Goal: Task Accomplishment & Management: Manage account settings

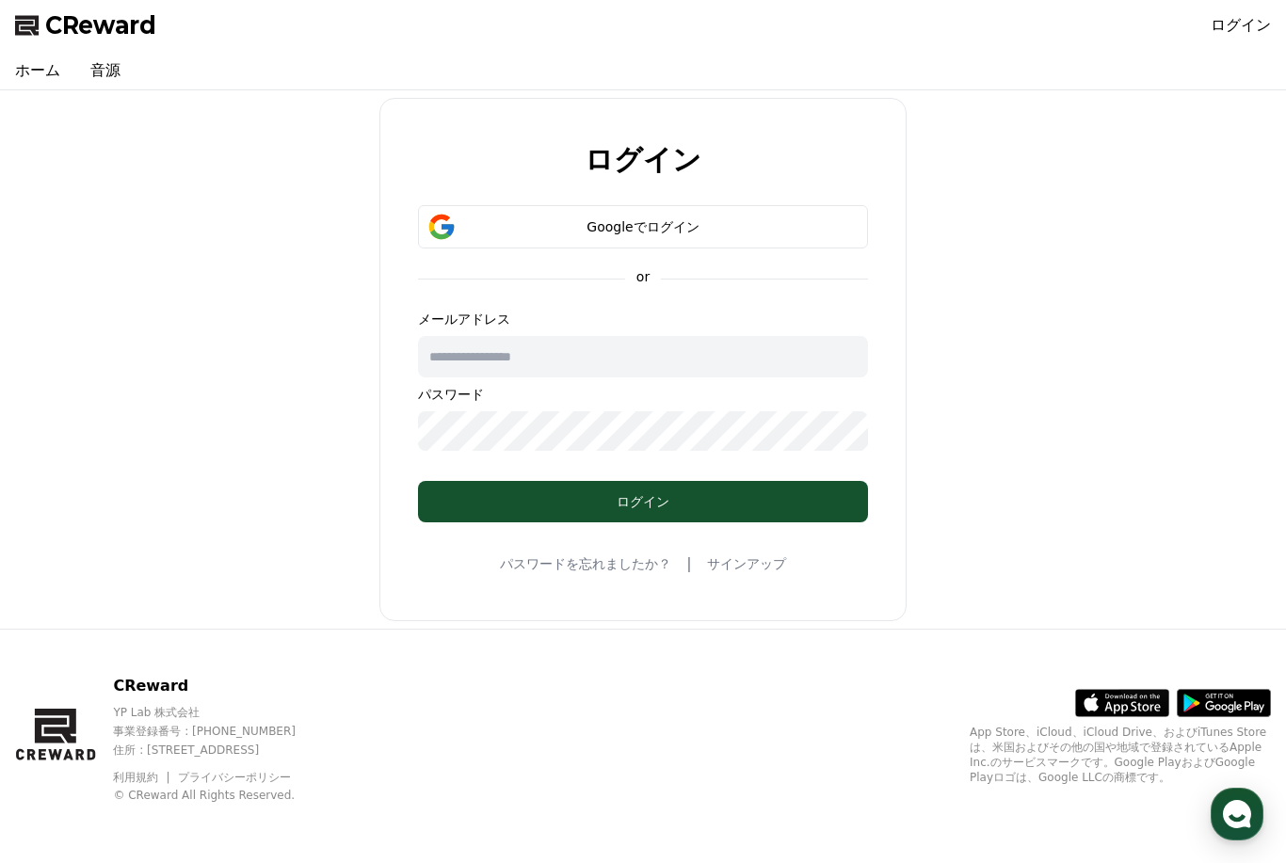
scroll to position [36, 0]
click at [758, 211] on button "Googleでログイン" at bounding box center [643, 226] width 450 height 43
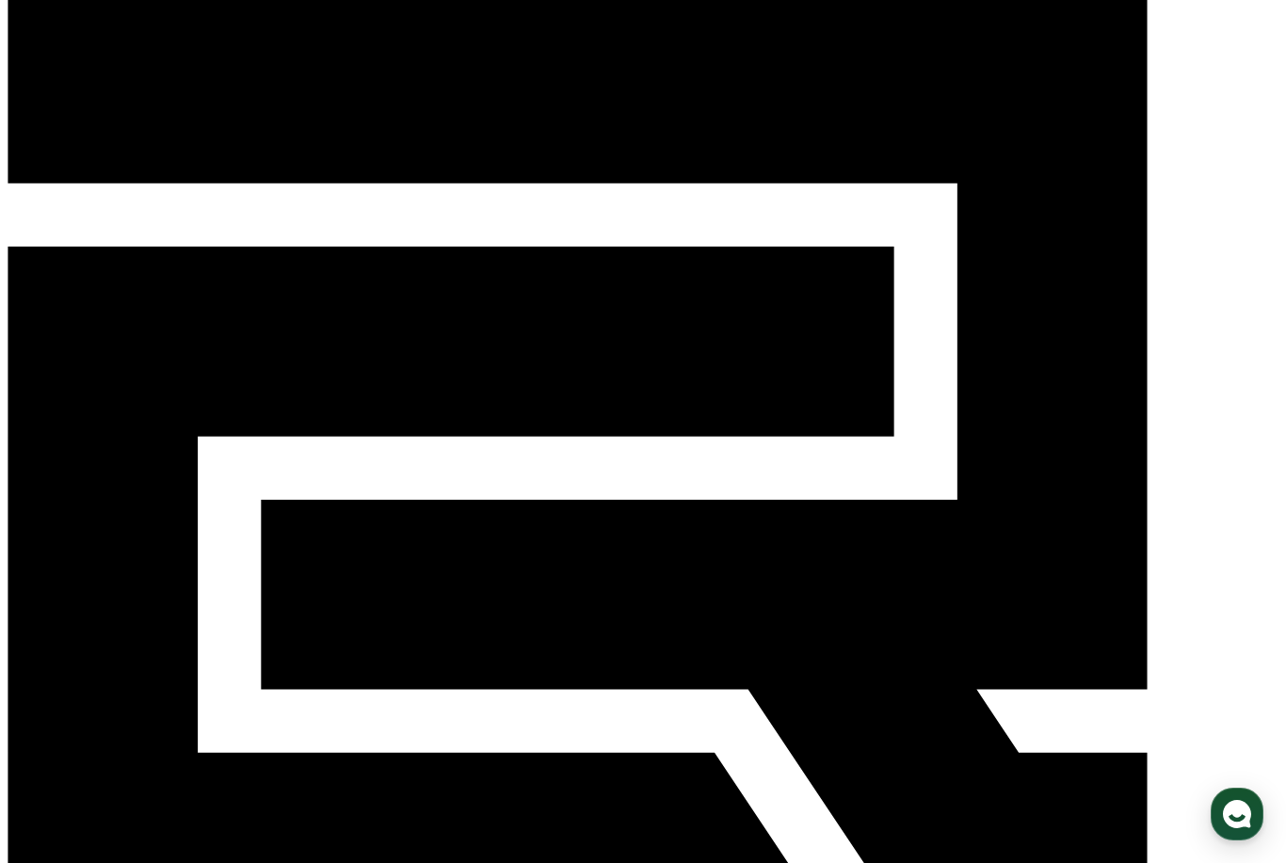
scroll to position [56, 0]
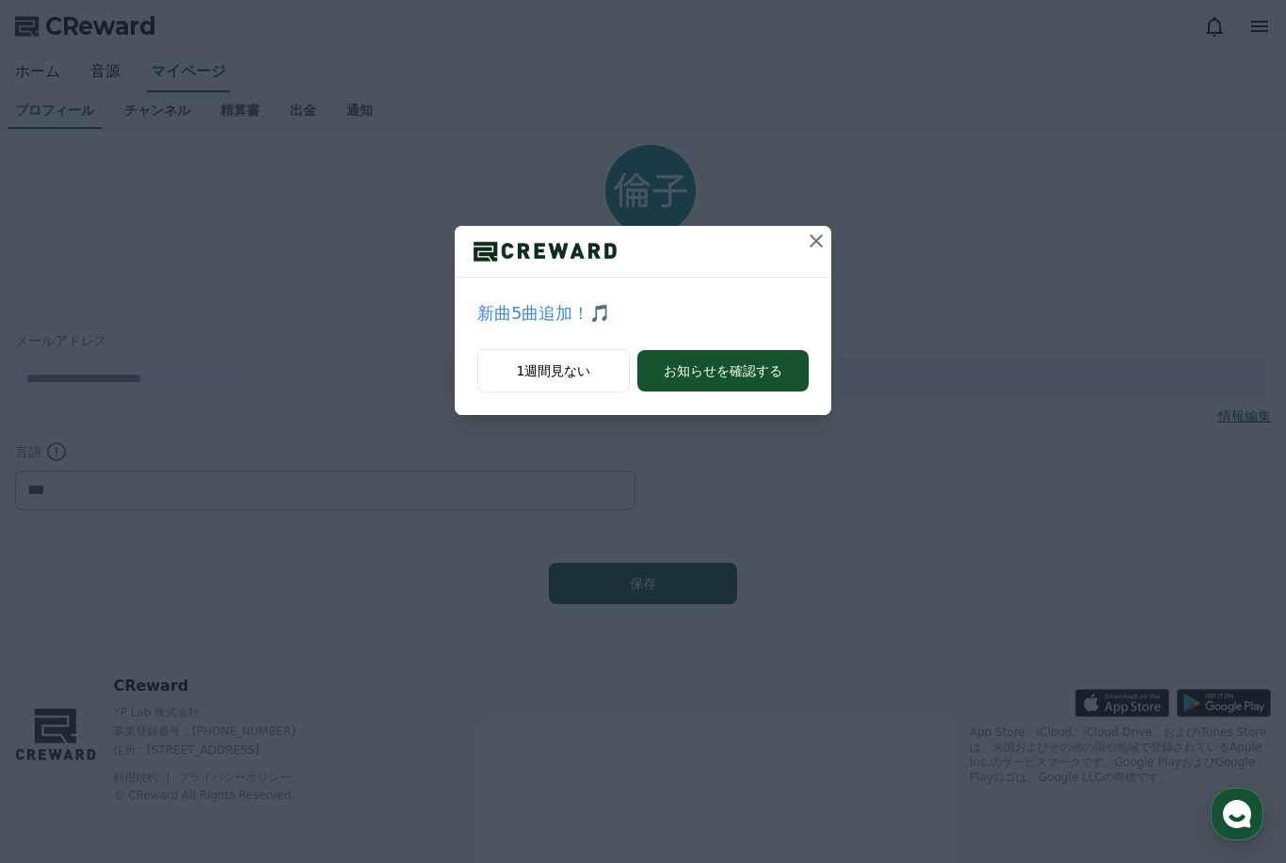
click at [709, 360] on button "お知らせを確認する" at bounding box center [722, 370] width 171 height 41
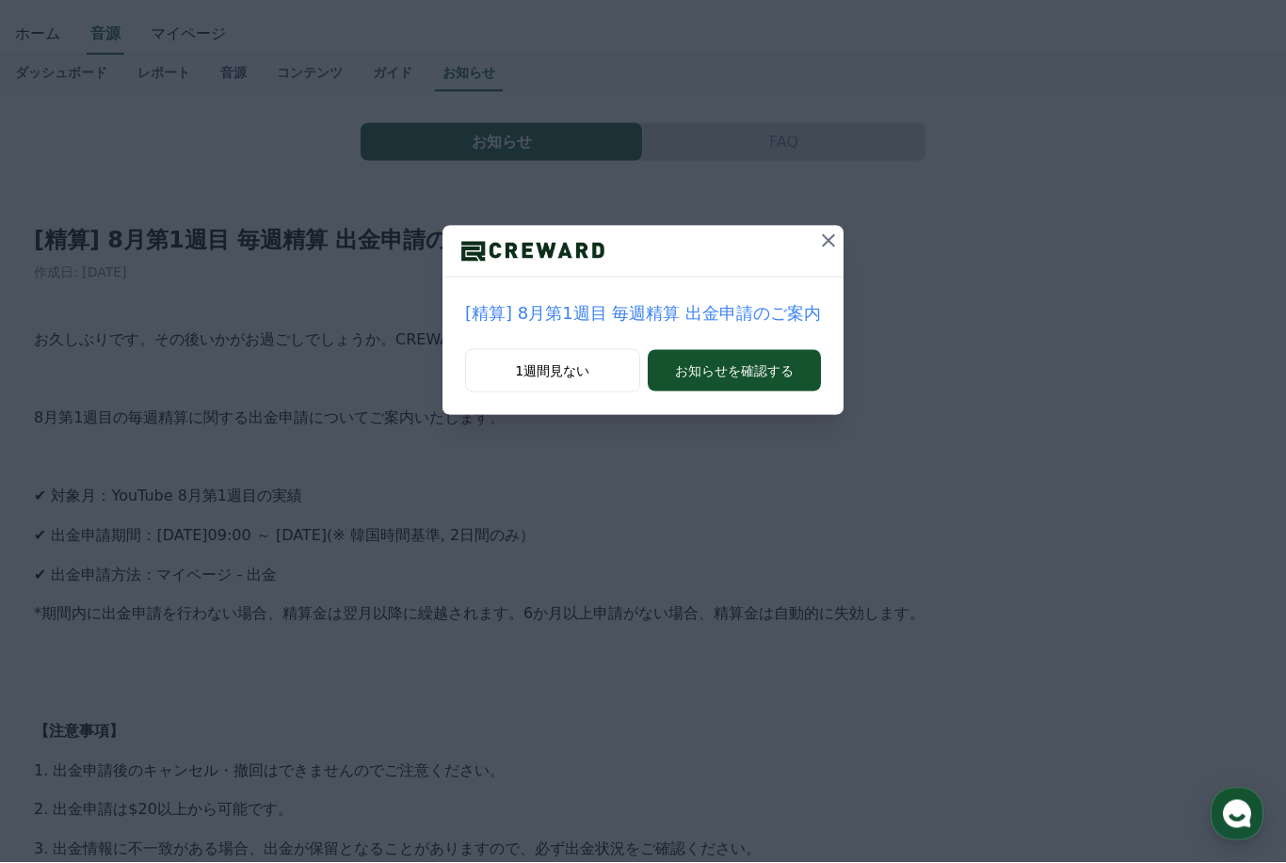
click at [822, 243] on icon at bounding box center [828, 240] width 13 height 13
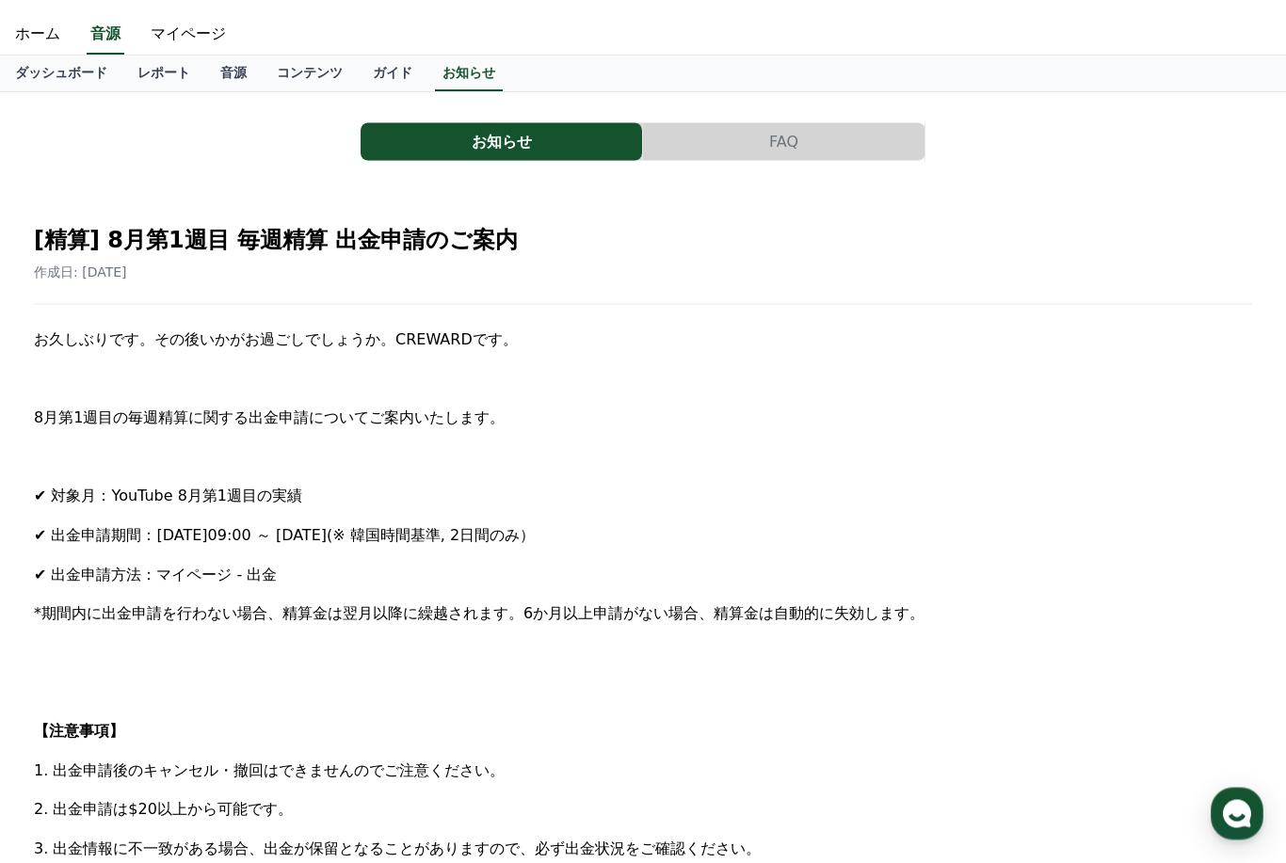
scroll to position [38, 0]
click at [155, 65] on link "レポート" at bounding box center [163, 74] width 83 height 36
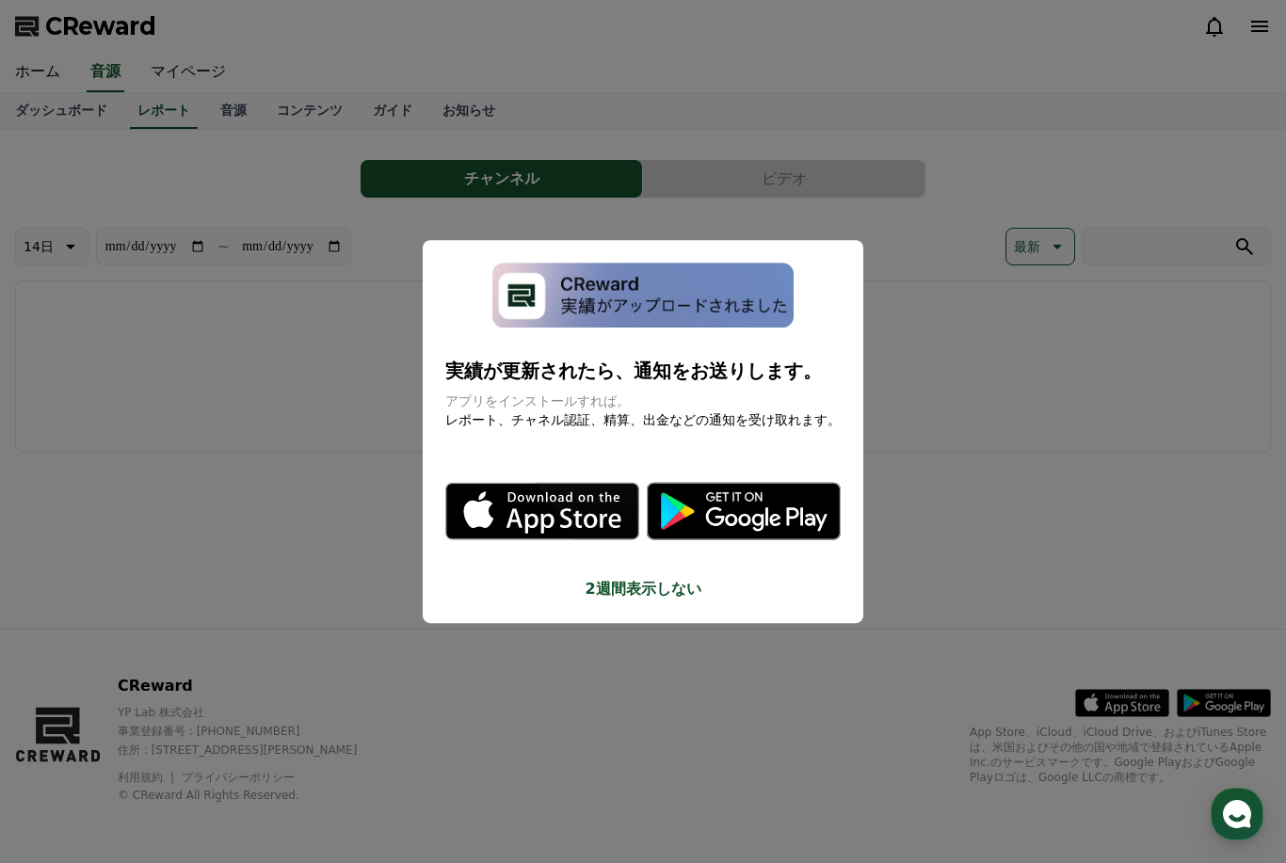
click at [572, 594] on button "close modal" at bounding box center [643, 431] width 1286 height 863
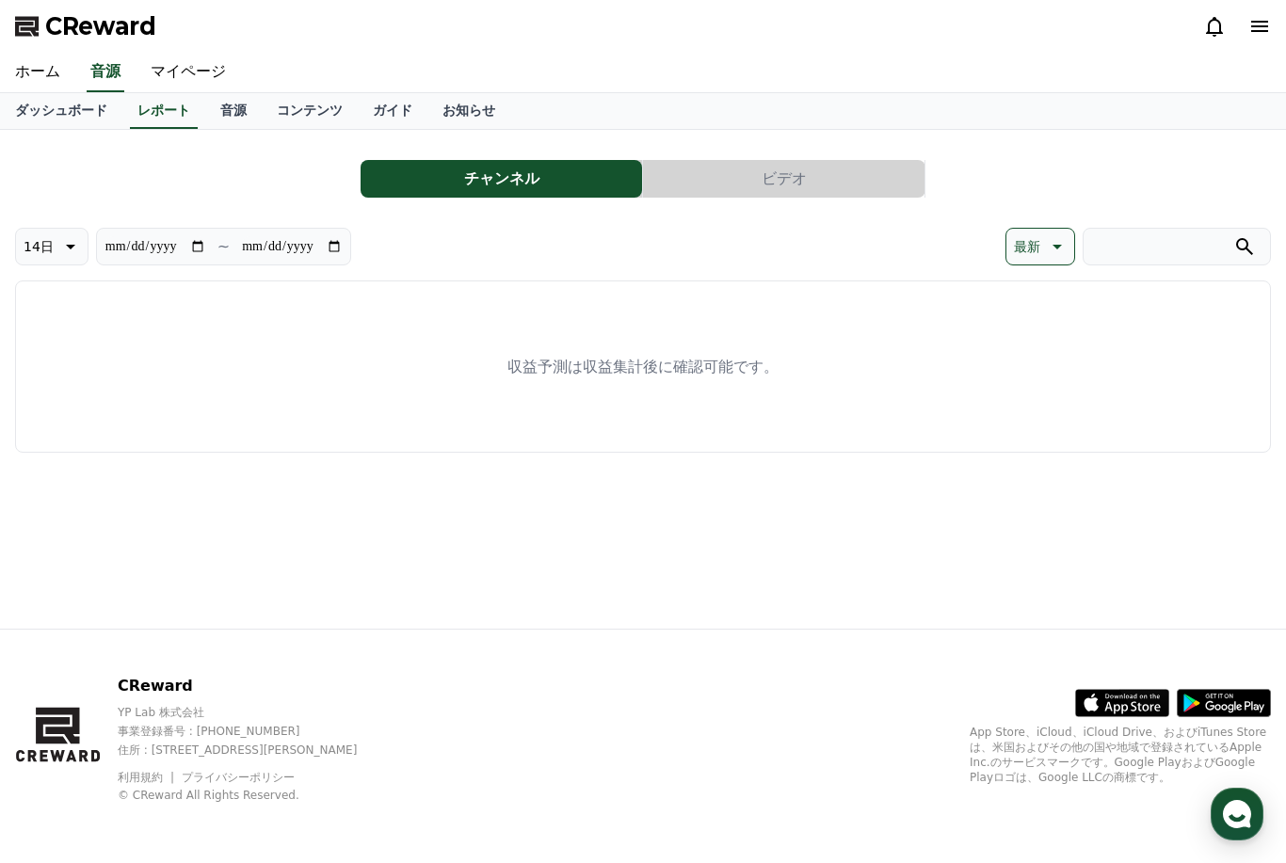
click at [570, 183] on button "チャンネル" at bounding box center [500, 179] width 281 height 38
click at [735, 174] on button "ビデオ" at bounding box center [783, 179] width 281 height 38
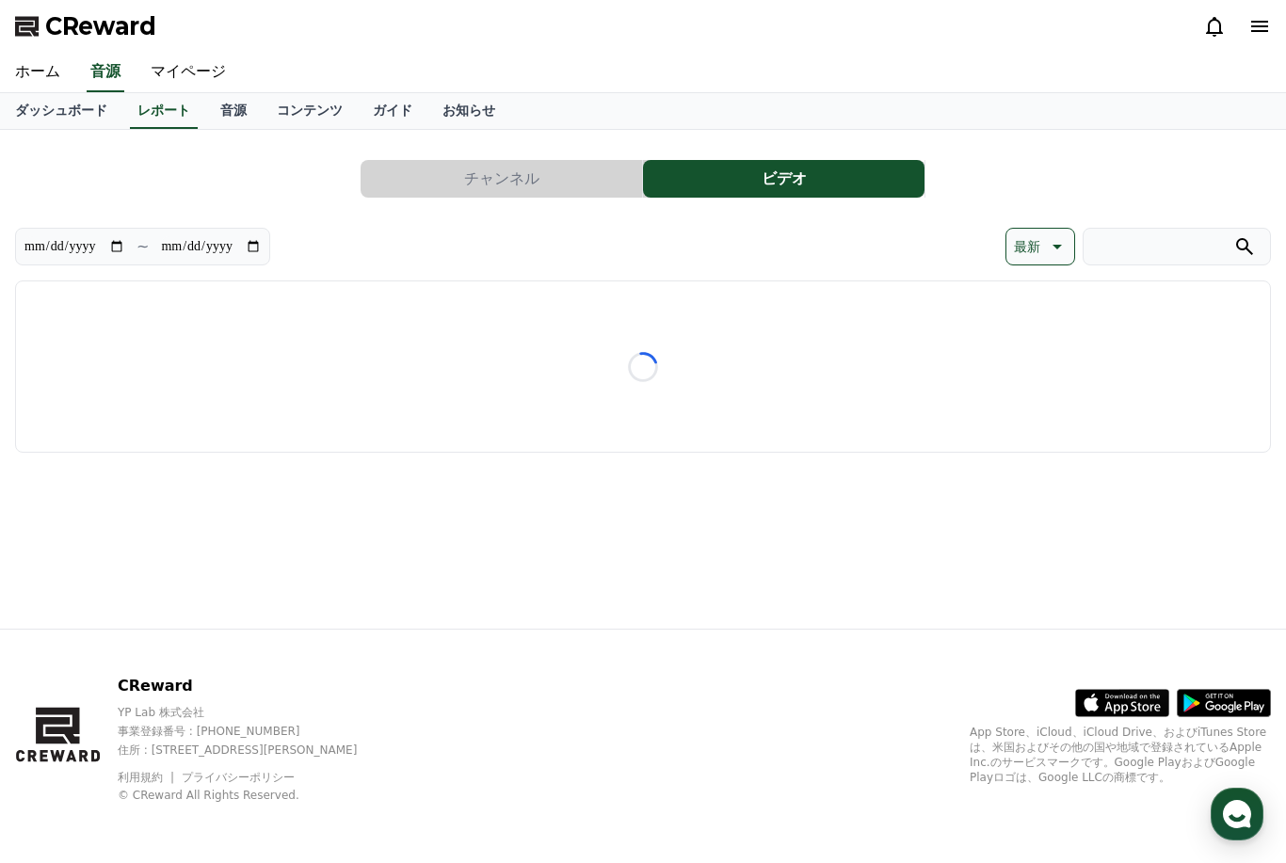
click at [772, 184] on button "ビデオ" at bounding box center [783, 179] width 281 height 38
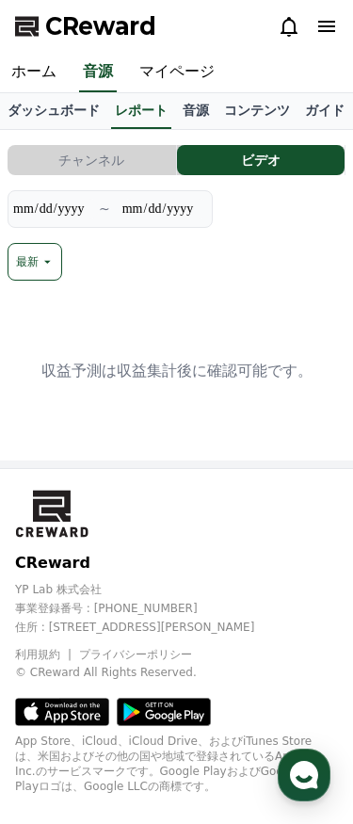
click at [141, 468] on div "**********" at bounding box center [176, 299] width 353 height 338
click at [321, 34] on icon at bounding box center [326, 26] width 23 height 23
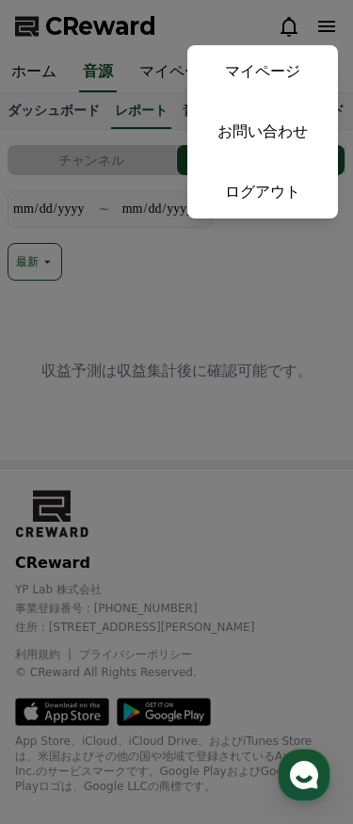
click at [298, 76] on link "マイページ" at bounding box center [262, 71] width 151 height 53
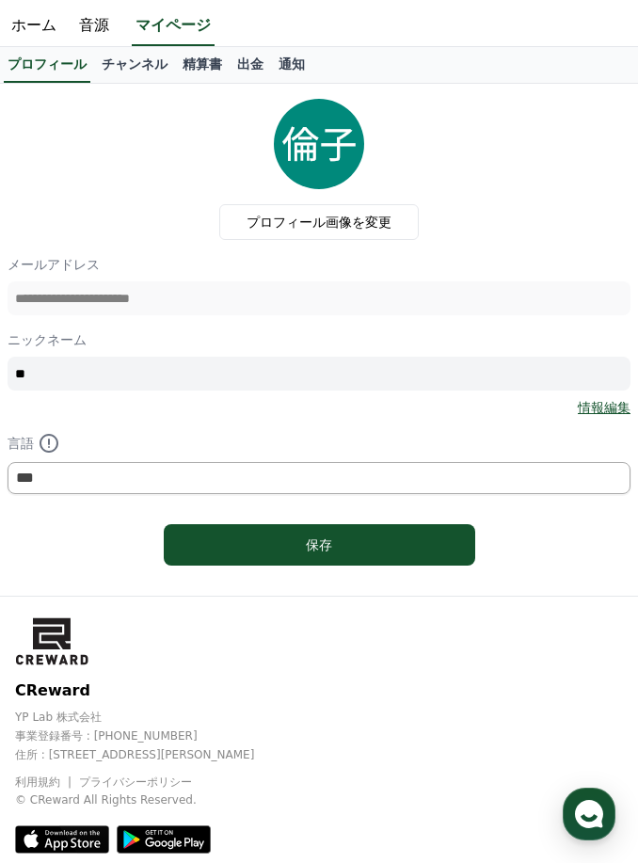
scroll to position [71, 0]
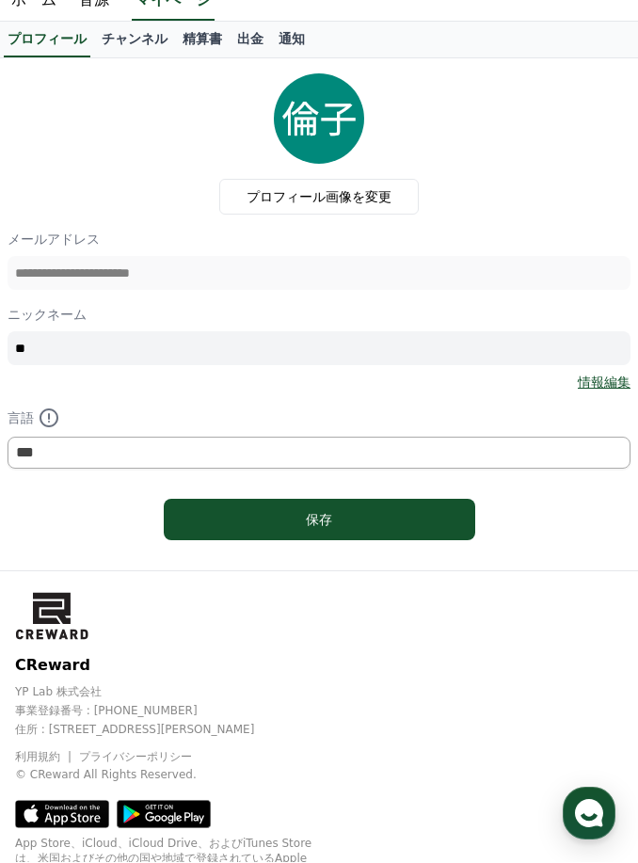
click at [572, 383] on div "情報編集" at bounding box center [319, 383] width 623 height 19
click at [597, 359] on input "**" at bounding box center [319, 349] width 623 height 34
click at [546, 408] on p "言語" at bounding box center [319, 419] width 623 height 23
click at [600, 381] on link "情報編集" at bounding box center [604, 383] width 53 height 19
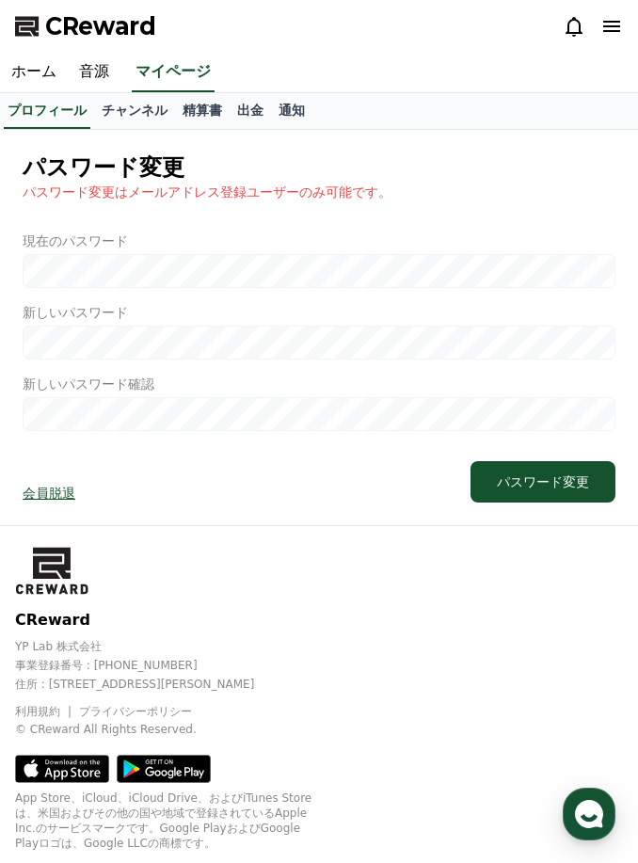
click at [134, 112] on link "チャンネル" at bounding box center [134, 111] width 81 height 36
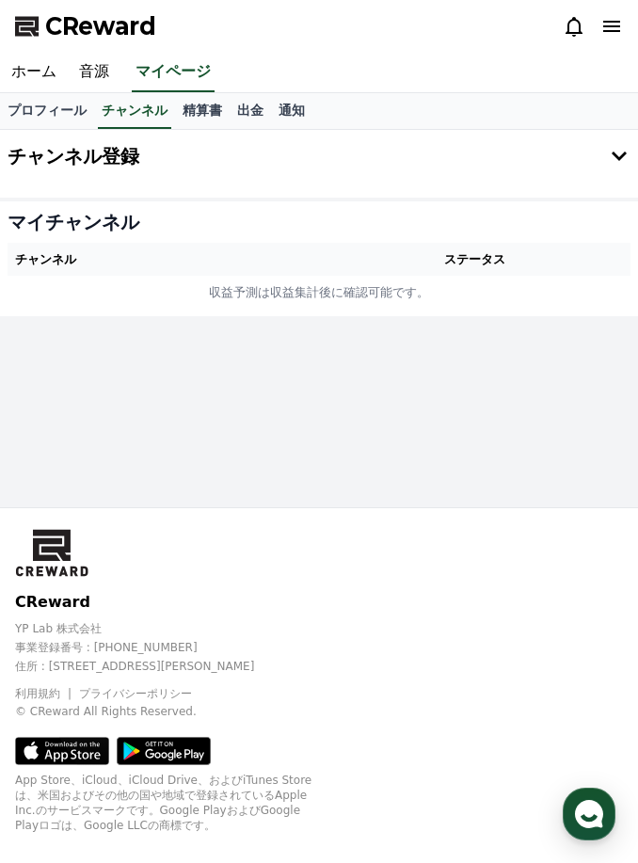
click at [265, 247] on th "チャンネル" at bounding box center [164, 259] width 312 height 33
click at [205, 268] on th "チャンネル" at bounding box center [164, 259] width 312 height 33
click at [618, 153] on icon at bounding box center [619, 156] width 23 height 23
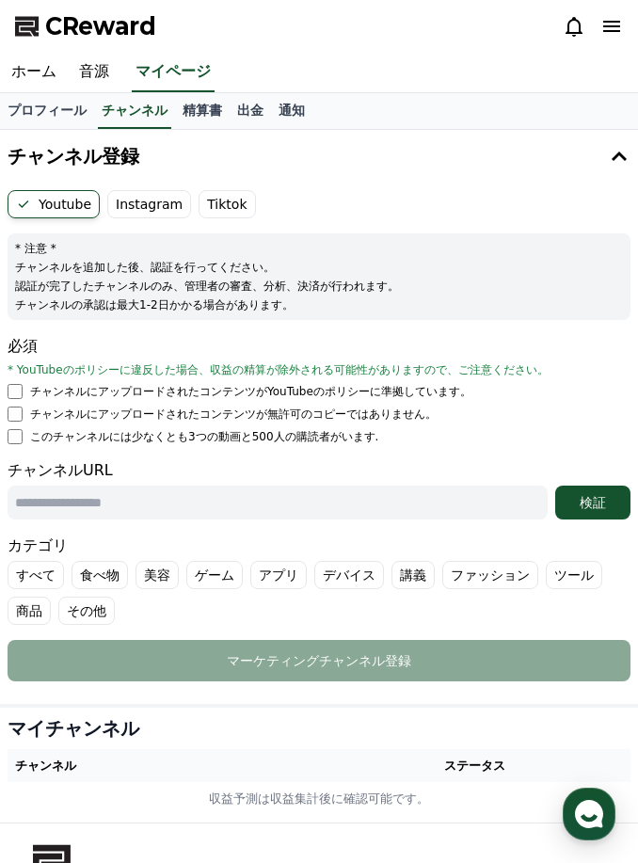
click at [155, 211] on label "Instagram" at bounding box center [149, 204] width 84 height 28
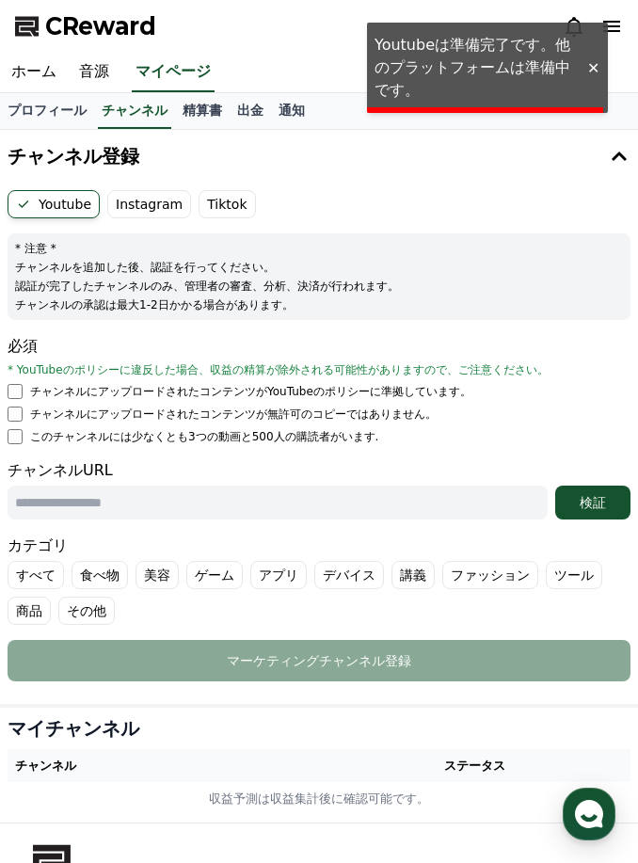
click at [159, 202] on label "Instagram" at bounding box center [149, 204] width 84 height 28
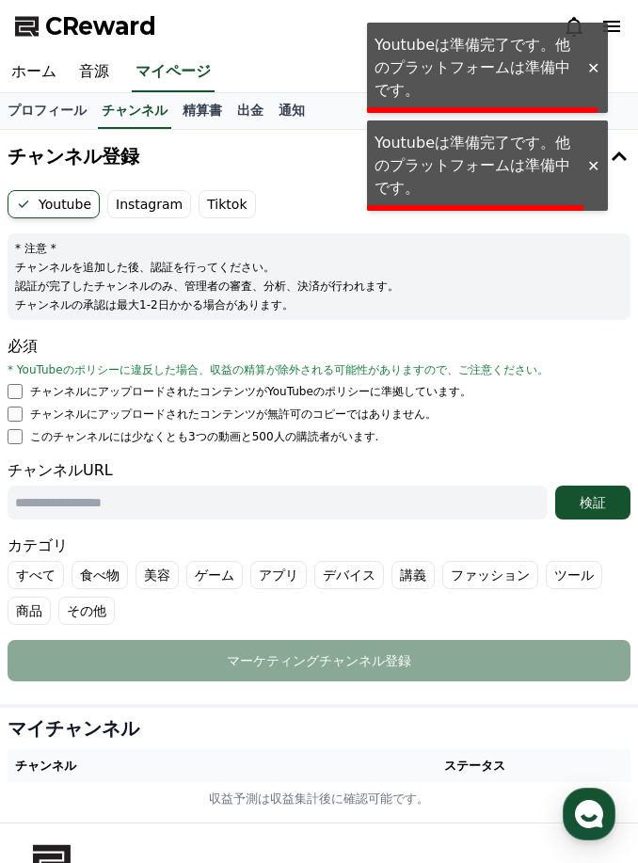
click at [216, 206] on label "Tiktok" at bounding box center [227, 204] width 56 height 28
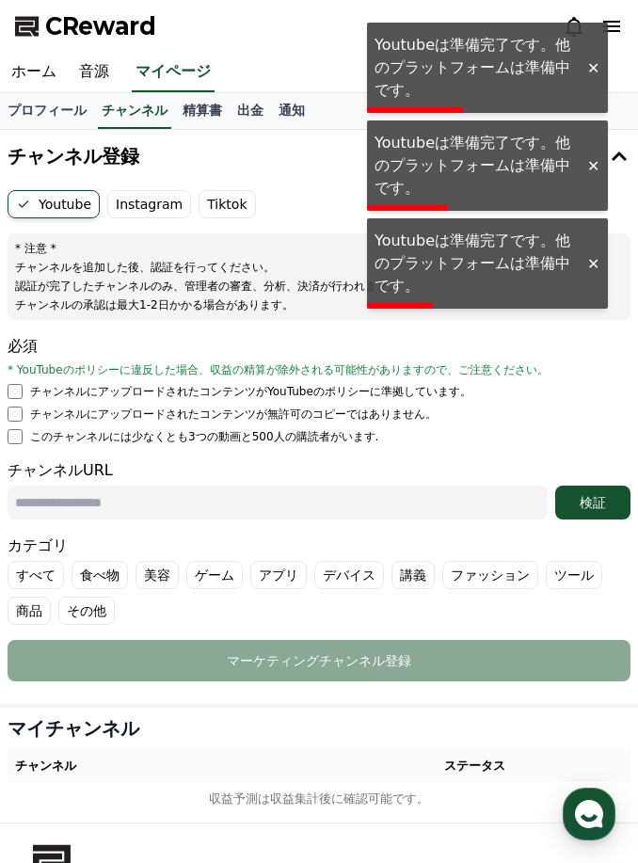
click at [589, 163] on div at bounding box center [593, 166] width 30 height 18
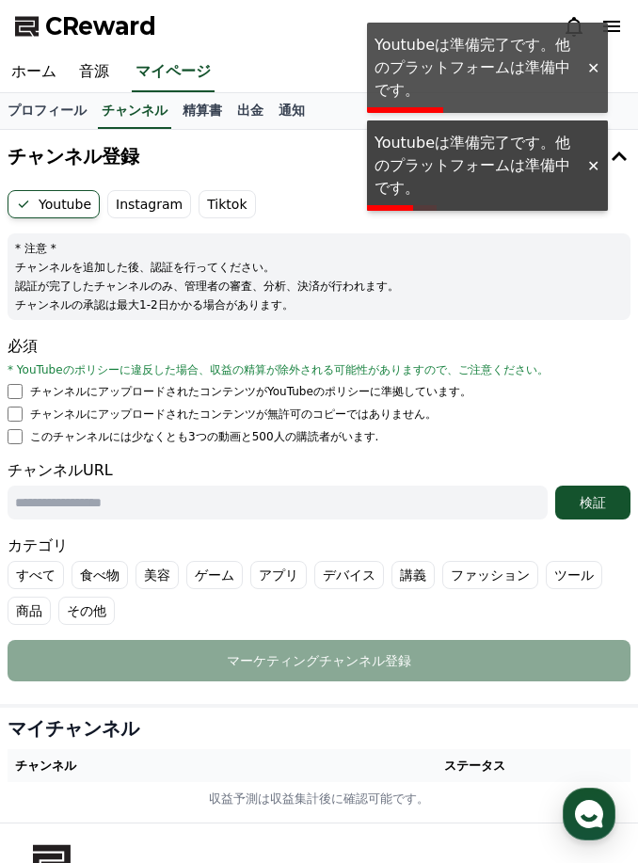
click at [592, 67] on div at bounding box center [593, 68] width 30 height 18
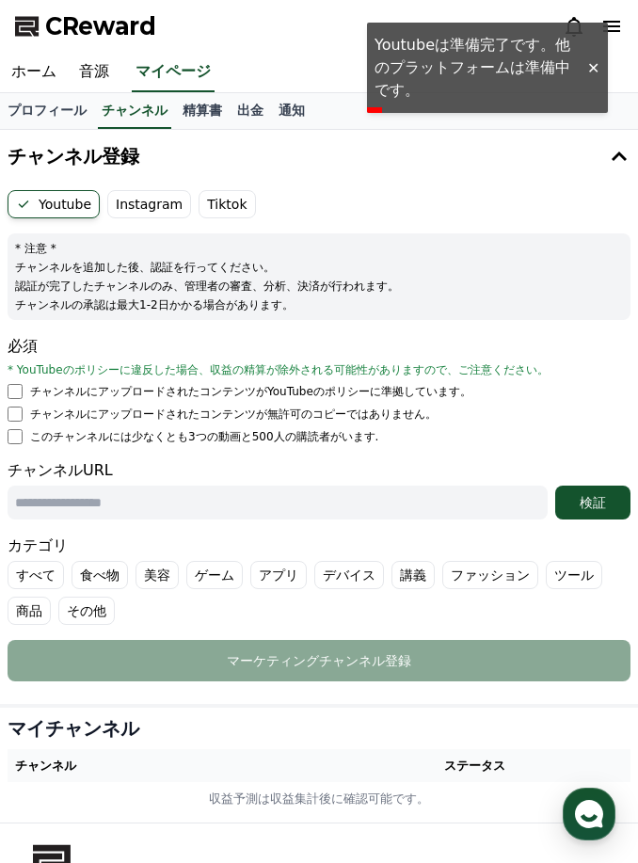
click at [583, 67] on div at bounding box center [593, 68] width 30 height 18
